Goal: Information Seeking & Learning: Learn about a topic

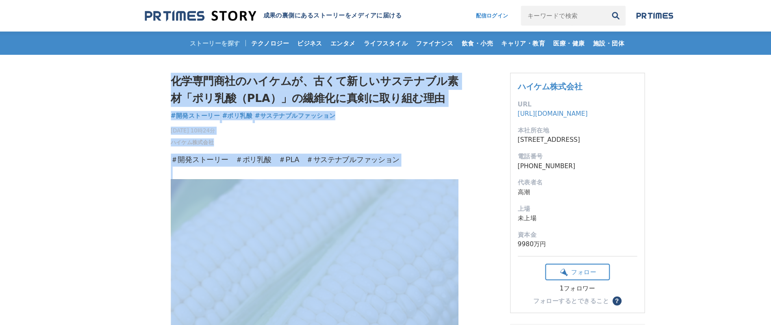
drag, startPoint x: 430, startPoint y: 87, endPoint x: 181, endPoint y: 51, distance: 251.6
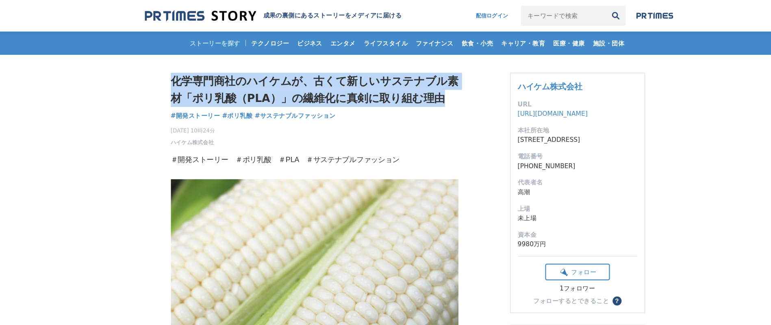
drag, startPoint x: 161, startPoint y: 66, endPoint x: 428, endPoint y: 86, distance: 268.1
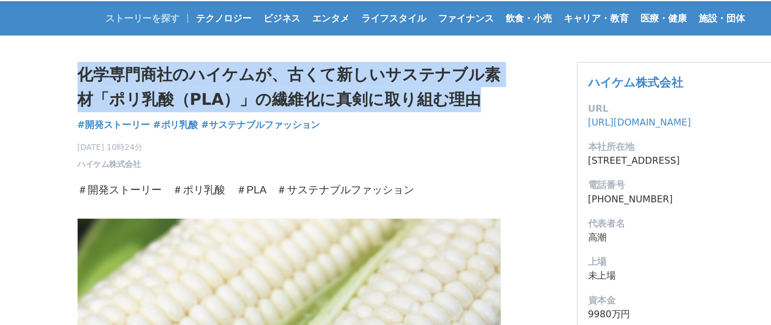
click at [234, 78] on h1 "化学専門商社のハイケムが、古くて新しいサステナブル素材「ポリ乳酸（PLA）」の繊維化に真剣に取り組む理由" at bounding box center [300, 81] width 260 height 31
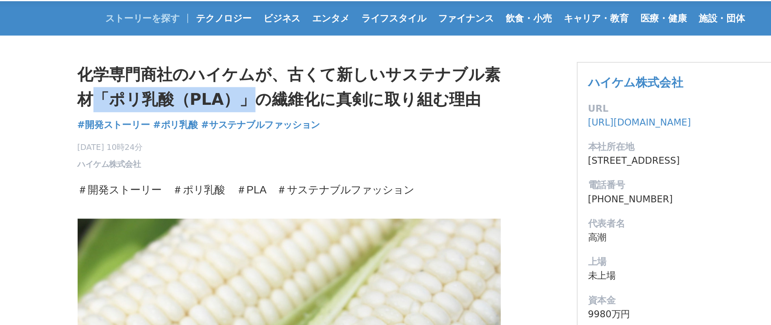
drag, startPoint x: 182, startPoint y: 92, endPoint x: 276, endPoint y: 91, distance: 93.5
click at [276, 91] on h1 "化学専門商社のハイケムが、古くて新しいサステナブル素材「ポリ乳酸（PLA）」の繊維化に真剣に取り組む理由" at bounding box center [300, 81] width 260 height 31
click at [263, 92] on h1 "化学専門商社のハイケムが、古くて新しいサステナブル素材「ポリ乳酸（PLA）」の繊維化に真剣に取り組む理由" at bounding box center [300, 81] width 260 height 31
